Goal: Information Seeking & Learning: Find specific fact

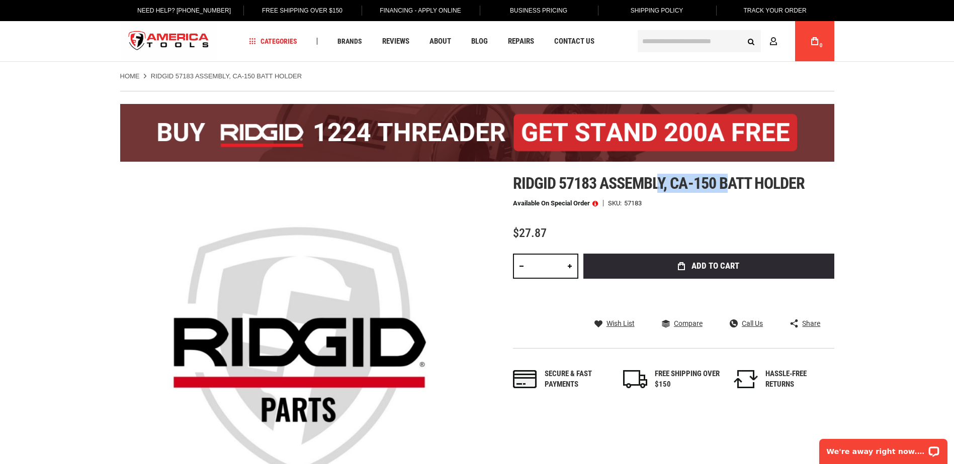
drag, startPoint x: 661, startPoint y: 191, endPoint x: 725, endPoint y: 192, distance: 64.3
click at [725, 192] on span "Ridgid 57183 assembly, ca-150 batt holder" at bounding box center [659, 183] width 292 height 19
drag, startPoint x: 725, startPoint y: 192, endPoint x: 719, endPoint y: 193, distance: 5.6
click at [719, 193] on div "Ridgid 57183 assembly, ca-150 batt holder Available on Special Order SKU 57183 …" at bounding box center [673, 292] width 321 height 236
drag, startPoint x: 719, startPoint y: 193, endPoint x: 707, endPoint y: 193, distance: 12.6
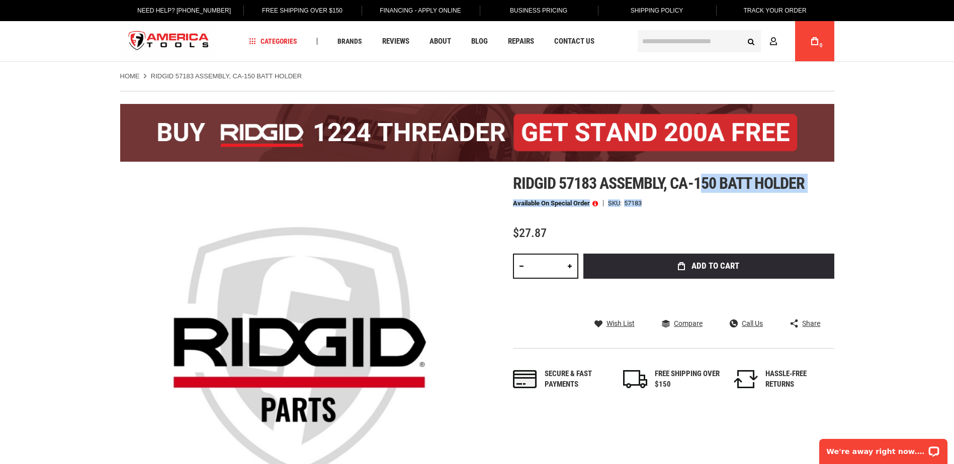
click at [707, 193] on div "Ridgid 57183 assembly, ca-150 batt holder Available on Special Order SKU 57183 …" at bounding box center [673, 292] width 321 height 236
drag, startPoint x: 707, startPoint y: 193, endPoint x: 718, endPoint y: 211, distance: 21.2
click at [718, 211] on div "Ridgid 57183 assembly, ca-150 batt holder Available on Special Order SKU 57183 …" at bounding box center [673, 292] width 321 height 236
drag, startPoint x: 669, startPoint y: 180, endPoint x: 700, endPoint y: 181, distance: 30.7
click at [700, 181] on span "Ridgid 57183 assembly, ca-150 batt holder" at bounding box center [659, 183] width 292 height 19
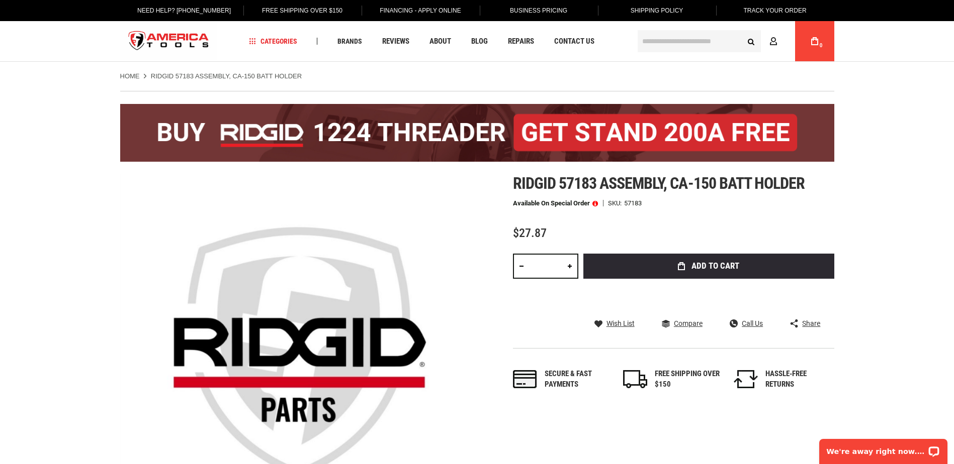
drag, startPoint x: 700, startPoint y: 181, endPoint x: 712, endPoint y: 201, distance: 22.9
click at [694, 203] on div "Available on Special Order SKU 57183" at bounding box center [673, 203] width 321 height 7
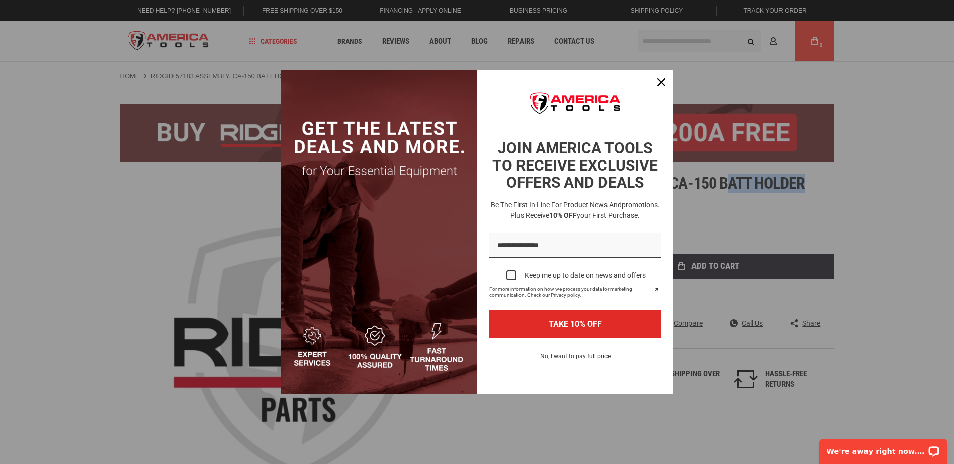
drag, startPoint x: 790, startPoint y: 178, endPoint x: 726, endPoint y: 182, distance: 63.9
click at [726, 182] on body "The store will not work correctly in the case when cookies are disabled. Langua…" at bounding box center [477, 232] width 954 height 464
drag, startPoint x: 726, startPoint y: 182, endPoint x: 749, endPoint y: 182, distance: 22.1
click at [762, 182] on div "Marketing offer form" at bounding box center [477, 232] width 954 height 464
click at [665, 74] on div "Close" at bounding box center [661, 82] width 16 height 16
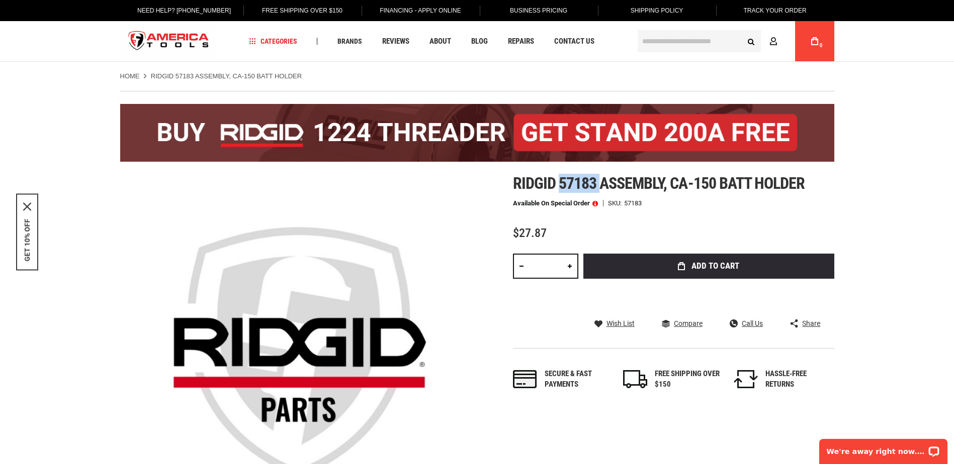
drag, startPoint x: 560, startPoint y: 184, endPoint x: 604, endPoint y: 182, distance: 43.3
click at [604, 182] on span "Ridgid 57183 assembly, ca-150 batt holder" at bounding box center [659, 183] width 292 height 19
click at [624, 177] on span "Ridgid 57183 assembly, ca-150 batt holder" at bounding box center [659, 183] width 292 height 19
drag, startPoint x: 594, startPoint y: 185, endPoint x: 560, endPoint y: 185, distance: 33.2
click at [560, 185] on span "Ridgid 57183 assembly, ca-150 batt holder" at bounding box center [659, 183] width 292 height 19
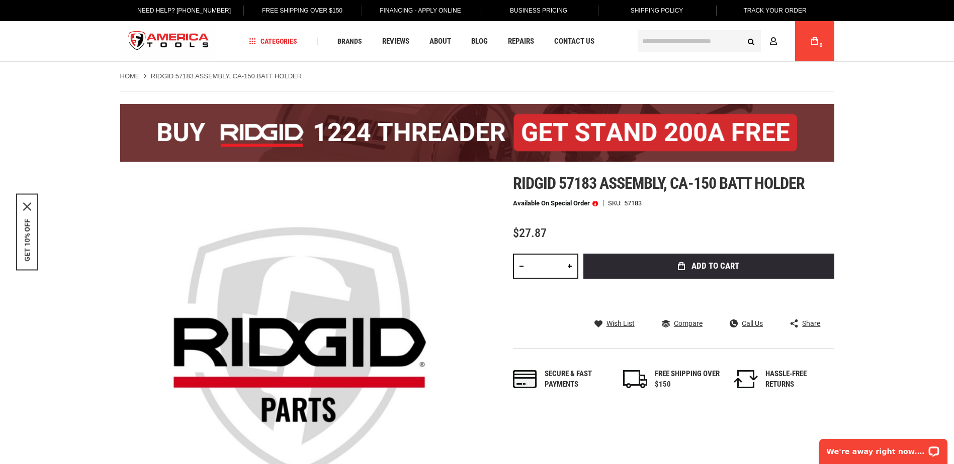
drag, startPoint x: 560, startPoint y: 185, endPoint x: 654, endPoint y: 205, distance: 95.5
click at [654, 205] on div "Available on Special Order SKU 57183" at bounding box center [673, 203] width 321 height 7
drag, startPoint x: 646, startPoint y: 207, endPoint x: 604, endPoint y: 205, distance: 42.8
click at [604, 205] on div "Available on Special Order SKU 57183" at bounding box center [673, 203] width 321 height 7
drag, startPoint x: 604, startPoint y: 205, endPoint x: 659, endPoint y: 212, distance: 55.7
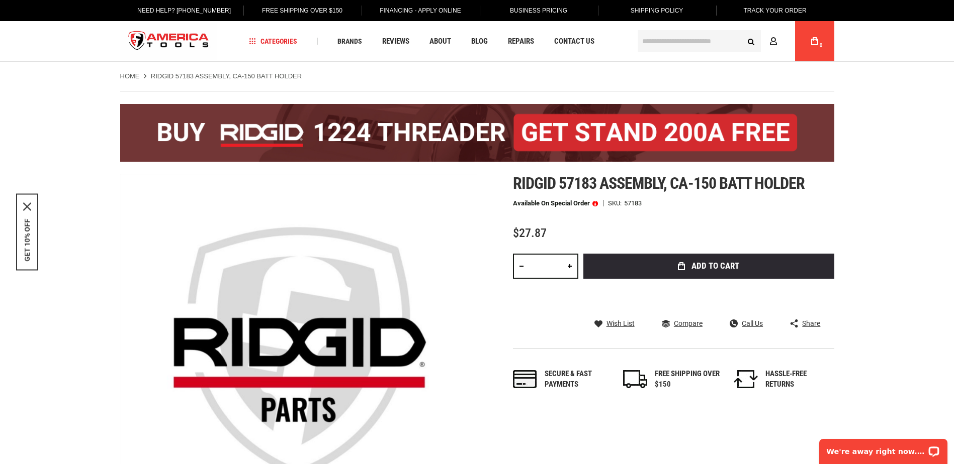
click at [659, 212] on div "Ridgid 57183 assembly, ca-150 batt holder Available on Special Order SKU 57183 …" at bounding box center [673, 292] width 321 height 236
drag, startPoint x: 613, startPoint y: 209, endPoint x: 607, endPoint y: 210, distance: 6.6
click at [607, 210] on div "Ridgid 57183 assembly, ca-150 batt holder Available on Special Order SKU 57183 …" at bounding box center [673, 292] width 321 height 236
drag, startPoint x: 720, startPoint y: 187, endPoint x: 668, endPoint y: 177, distance: 53.6
click at [668, 177] on span "Ridgid 57183 assembly, ca-150 batt holder" at bounding box center [659, 183] width 292 height 19
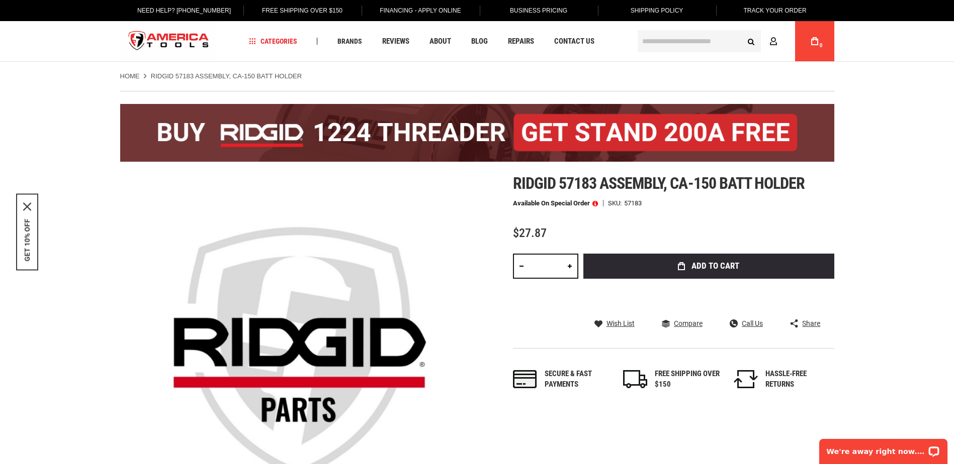
drag, startPoint x: 668, startPoint y: 177, endPoint x: 738, endPoint y: 247, distance: 99.2
click at [738, 247] on div "Ridgid 57183 assembly, ca-150 batt holder Available on Special Order SKU 57183 …" at bounding box center [673, 292] width 321 height 236
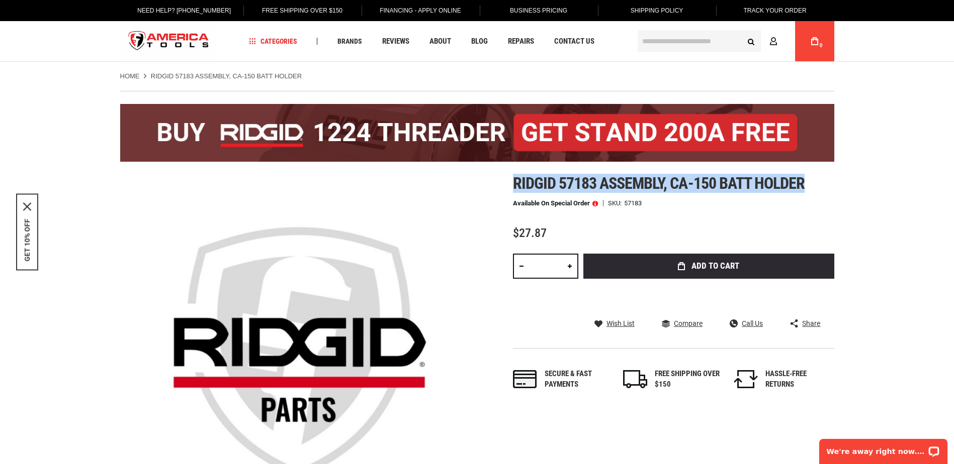
drag, startPoint x: 819, startPoint y: 174, endPoint x: 507, endPoint y: 191, distance: 313.1
click at [507, 191] on div "Skip to the end of the images gallery Skip to the beginning of the images galle…" at bounding box center [477, 352] width 714 height 357
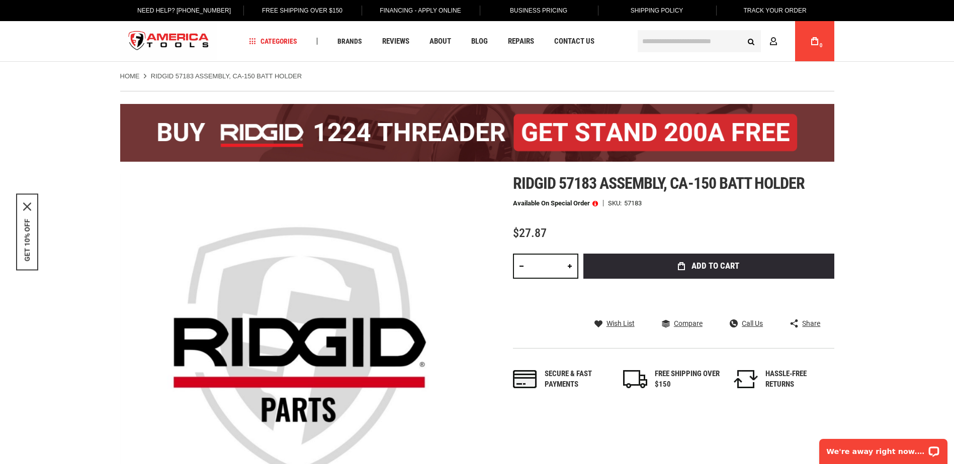
click at [785, 211] on div "Ridgid 57183 assembly, ca-150 batt holder Available on Special Order SKU 57183 …" at bounding box center [673, 292] width 321 height 236
drag, startPoint x: 556, startPoint y: 181, endPoint x: 600, endPoint y: 188, distance: 44.2
click at [600, 188] on span "Ridgid 57183 assembly, ca-150 batt holder" at bounding box center [659, 183] width 292 height 19
click at [652, 220] on div "Ridgid 57183 assembly, ca-150 batt holder Available on Special Order SKU 57183 …" at bounding box center [673, 292] width 321 height 236
